Goal: Task Accomplishment & Management: Manage account settings

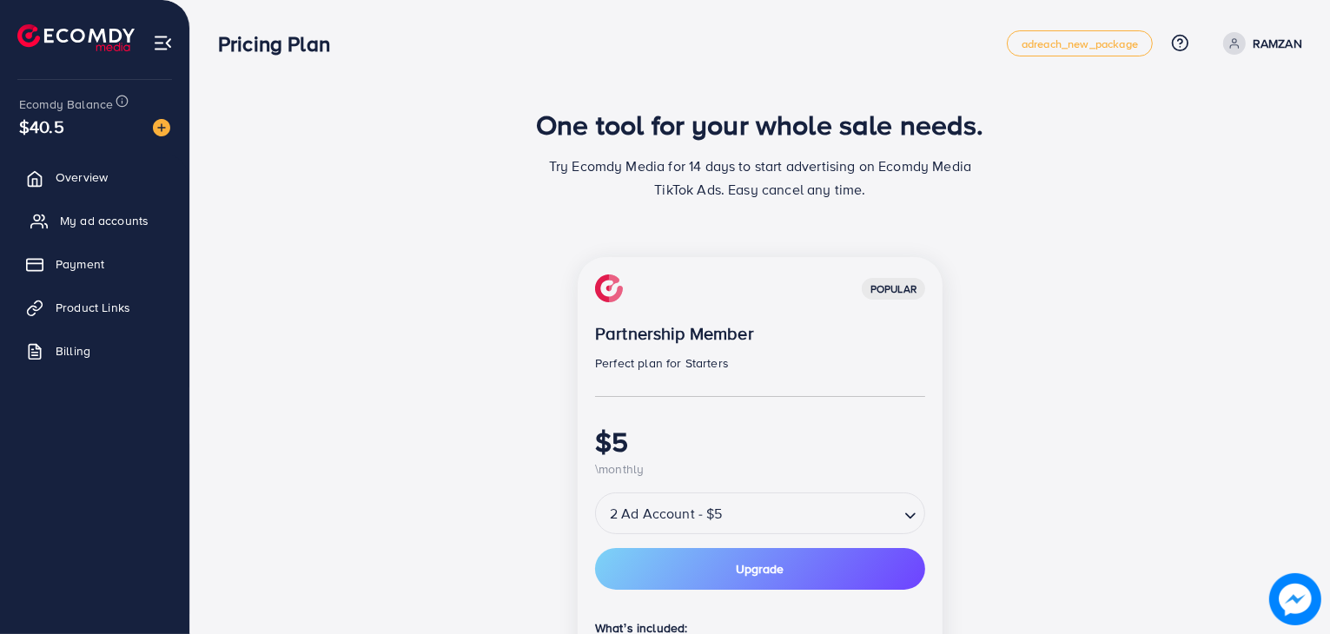
click at [105, 218] on span "My ad accounts" at bounding box center [104, 220] width 89 height 17
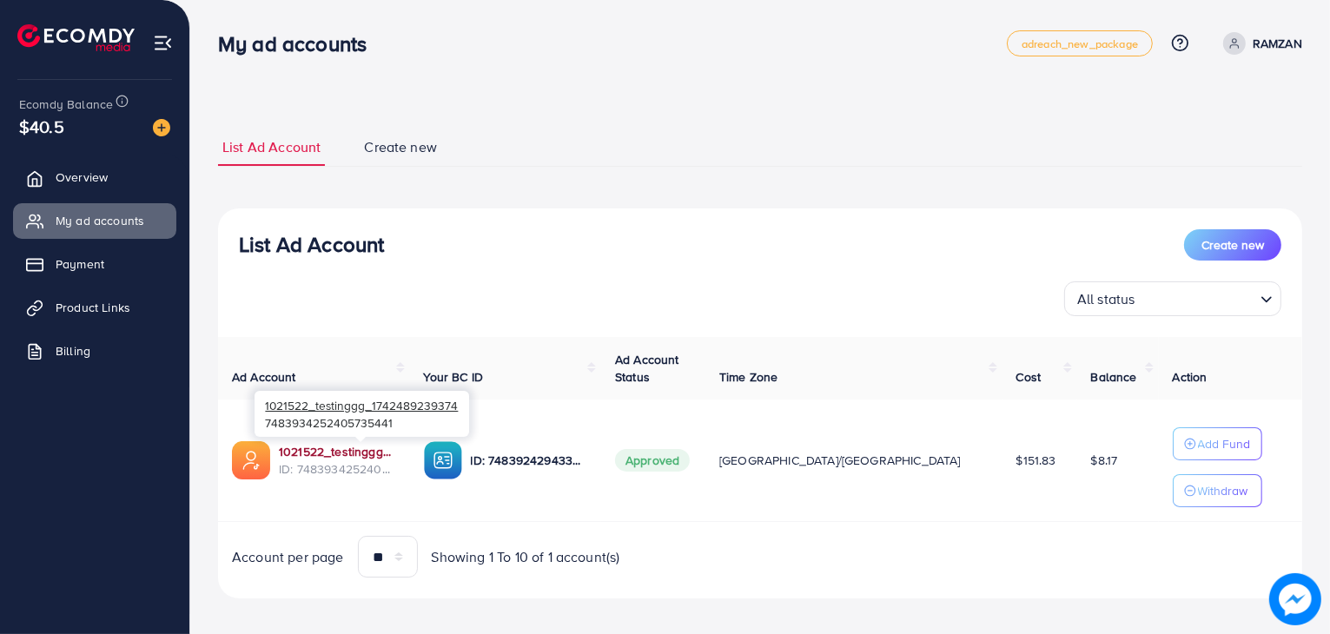
click at [336, 453] on link "1021522_testinggg_1742489239374" at bounding box center [337, 451] width 117 height 17
